Goal: Task Accomplishment & Management: Manage account settings

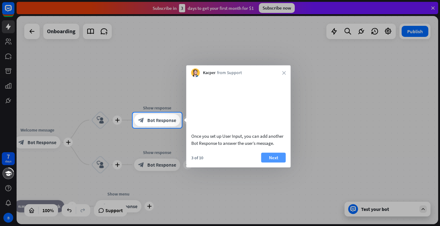
click at [272, 162] on button "Next" at bounding box center [274, 157] width 25 height 10
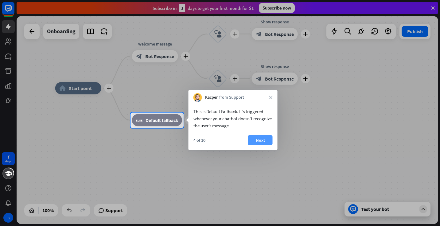
click at [263, 138] on button "Next" at bounding box center [260, 140] width 25 height 10
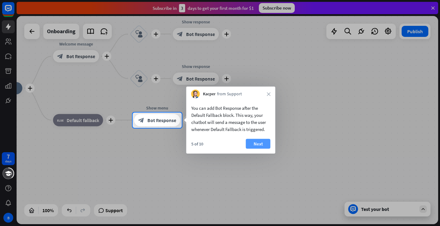
click at [260, 144] on button "Next" at bounding box center [258, 144] width 25 height 10
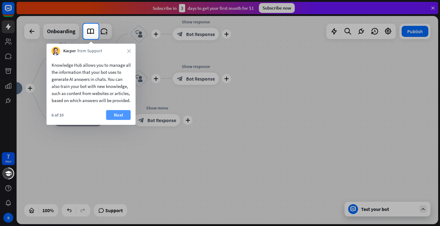
click at [116, 120] on button "Next" at bounding box center [118, 115] width 25 height 10
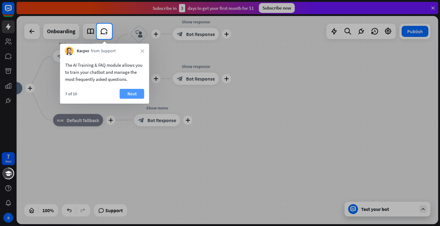
click at [133, 93] on button "Next" at bounding box center [132, 94] width 25 height 10
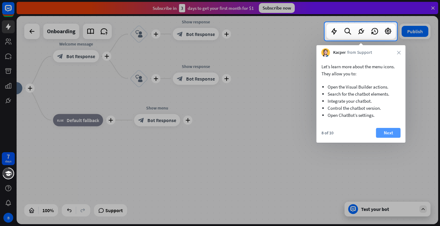
click at [378, 132] on button "Next" at bounding box center [389, 133] width 25 height 10
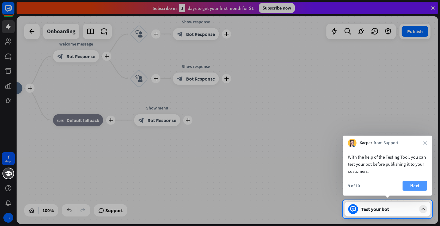
click at [412, 189] on button "Next" at bounding box center [415, 186] width 25 height 10
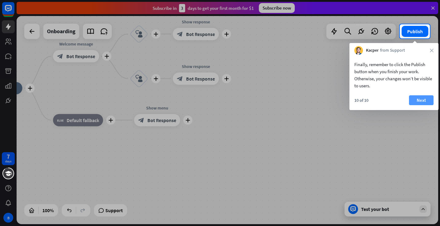
click at [425, 102] on button "Next" at bounding box center [421, 100] width 25 height 10
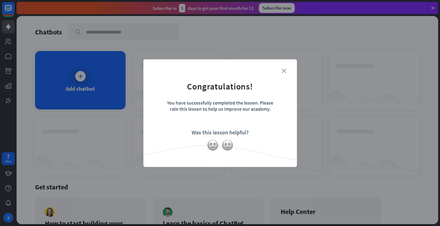
click at [285, 69] on icon "close" at bounding box center [284, 71] width 5 height 5
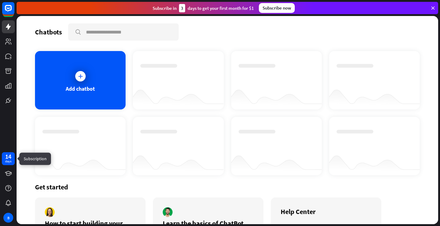
click at [5, 160] on div "14 days" at bounding box center [8, 158] width 13 height 13
